Goal: Task Accomplishment & Management: Use online tool/utility

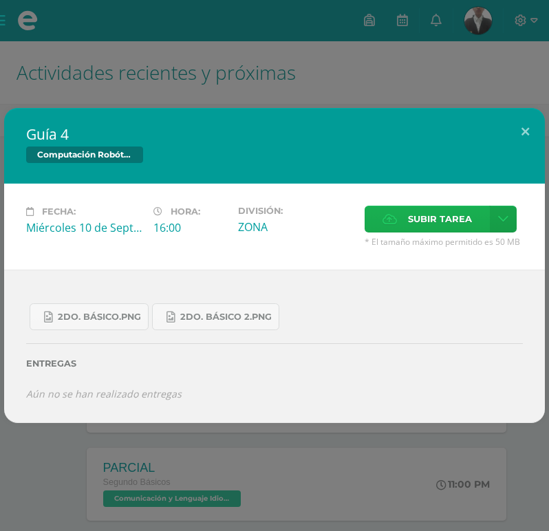
drag, startPoint x: 419, startPoint y: 217, endPoint x: 424, endPoint y: 211, distance: 7.8
click at [420, 215] on span "Subir tarea" at bounding box center [440, 218] width 64 height 25
click at [0, 0] on input "Subir tarea" at bounding box center [0, 0] width 0 height 0
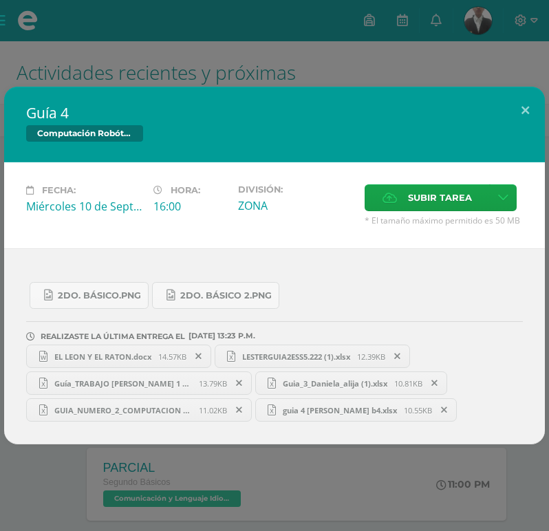
click at [402, 352] on span at bounding box center [397, 356] width 23 height 15
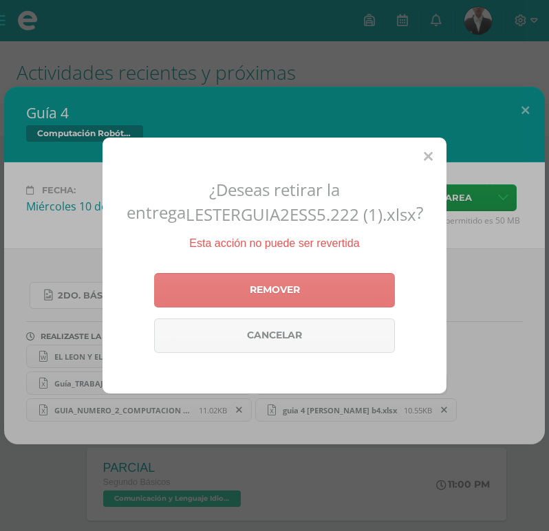
click at [356, 292] on link "Remover" at bounding box center [274, 290] width 241 height 34
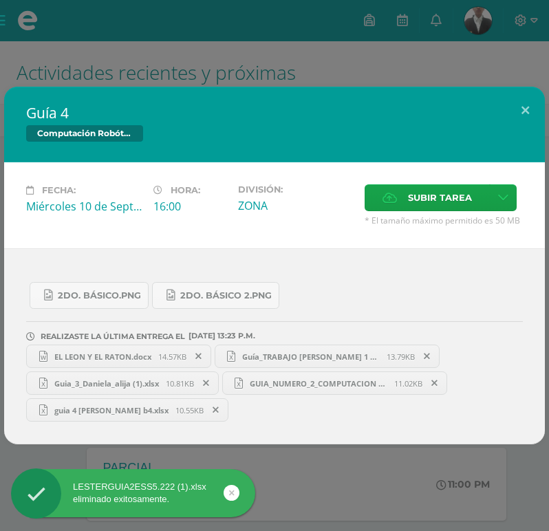
click at [427, 352] on icon at bounding box center [427, 357] width 6 height 10
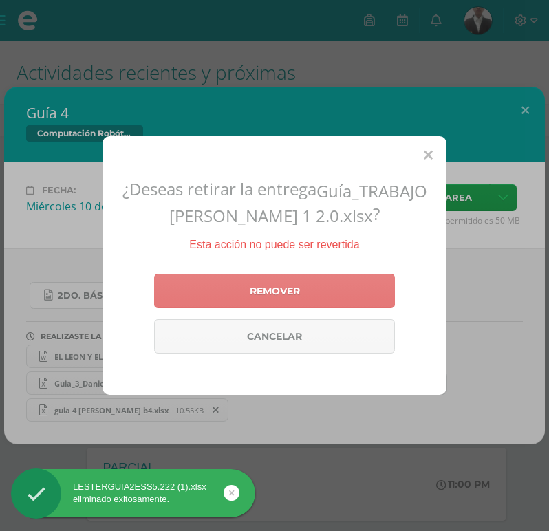
click at [343, 280] on link "Remover" at bounding box center [274, 291] width 241 height 34
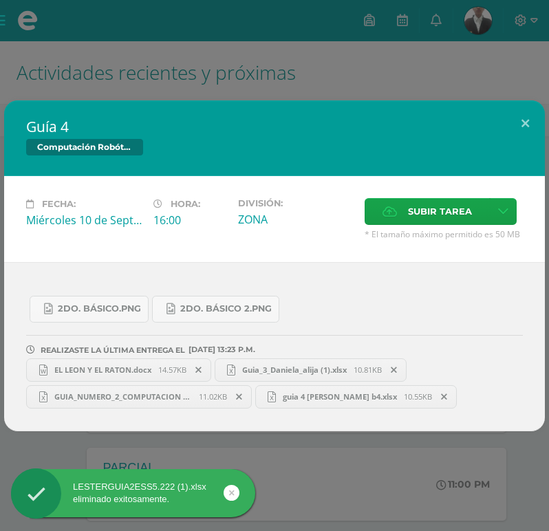
click at [391, 370] on span at bounding box center [394, 370] width 23 height 15
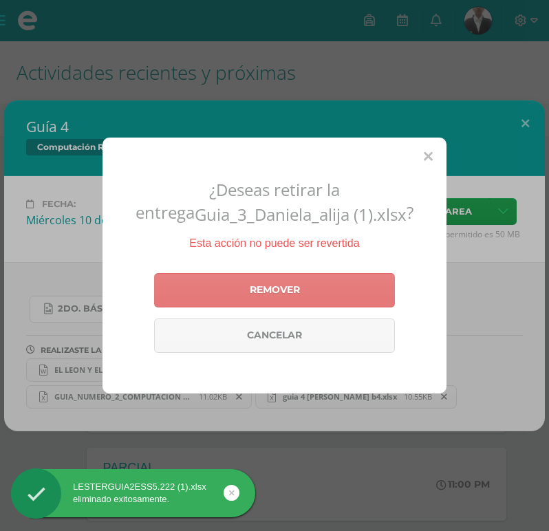
click at [357, 282] on link "Remover" at bounding box center [274, 290] width 241 height 34
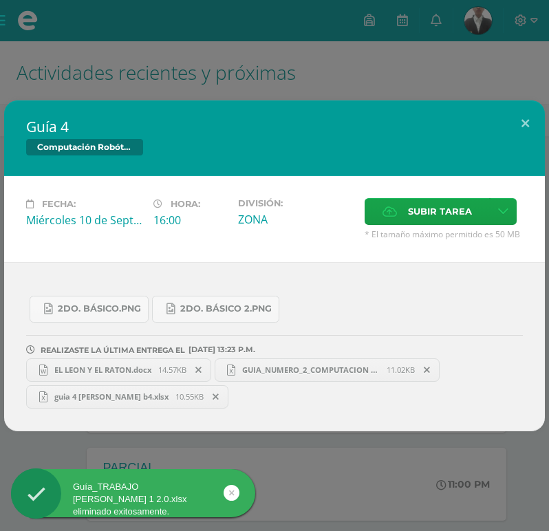
click at [430, 366] on icon at bounding box center [427, 370] width 6 height 10
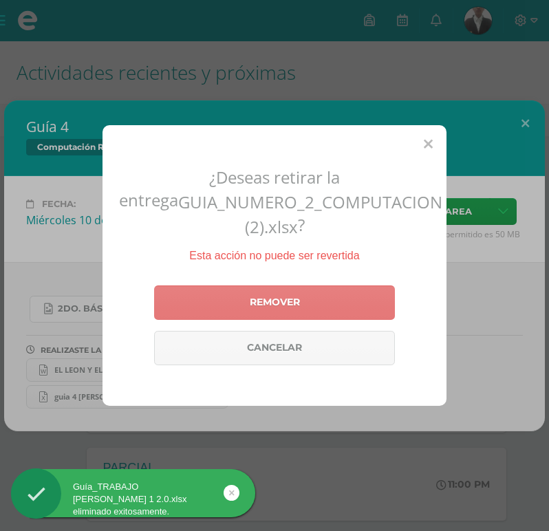
click at [367, 287] on link "Remover" at bounding box center [274, 303] width 241 height 34
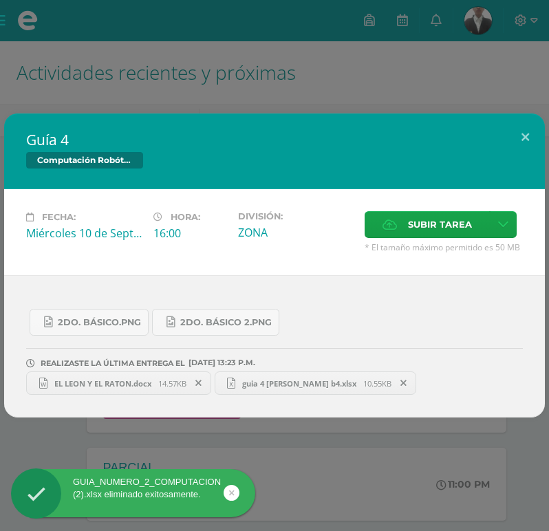
click at [400, 383] on icon at bounding box center [403, 383] width 6 height 10
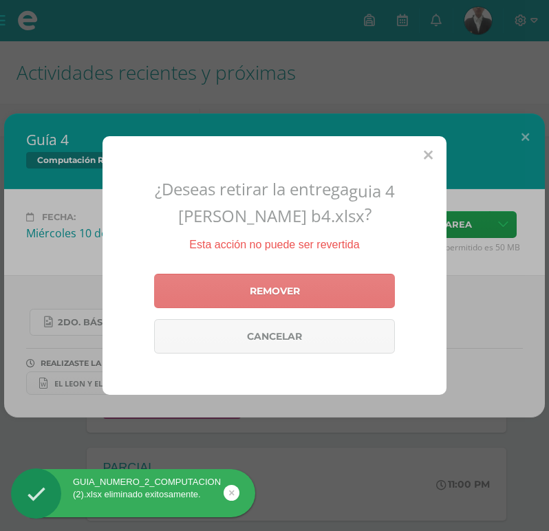
click at [331, 277] on link "Remover" at bounding box center [274, 291] width 241 height 34
